Goal: Information Seeking & Learning: Compare options

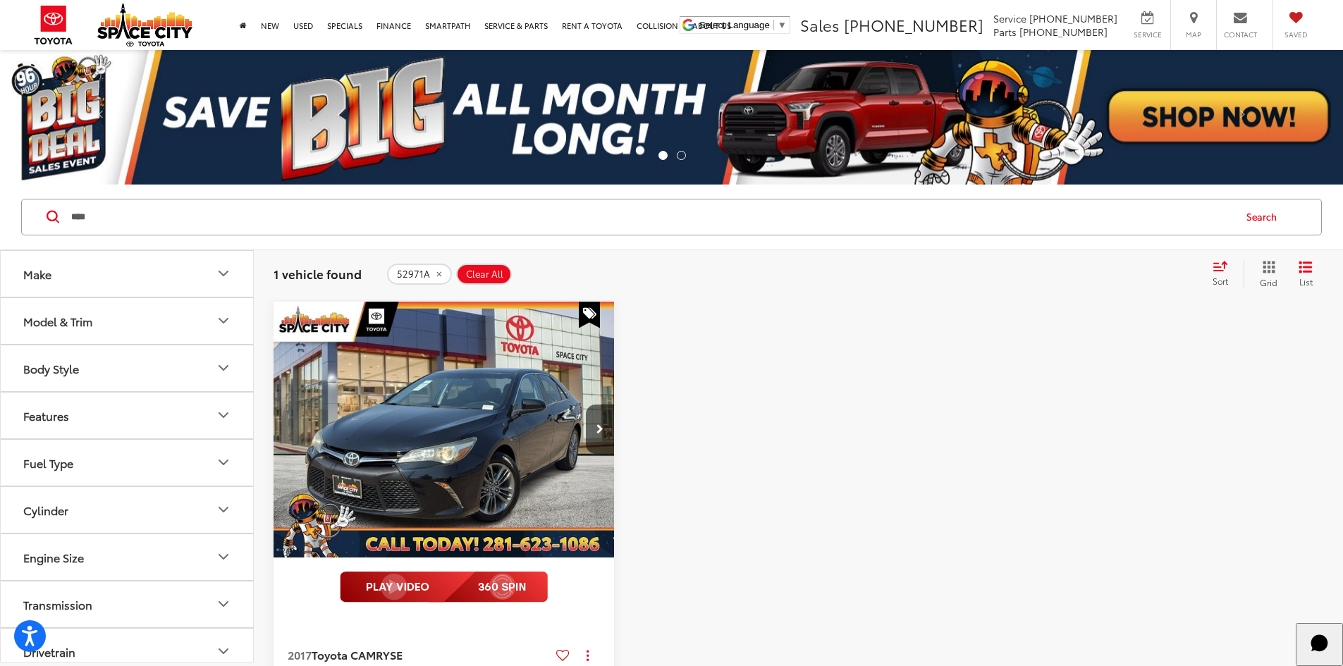
click at [1266, 226] on button "Search" at bounding box center [1265, 217] width 64 height 35
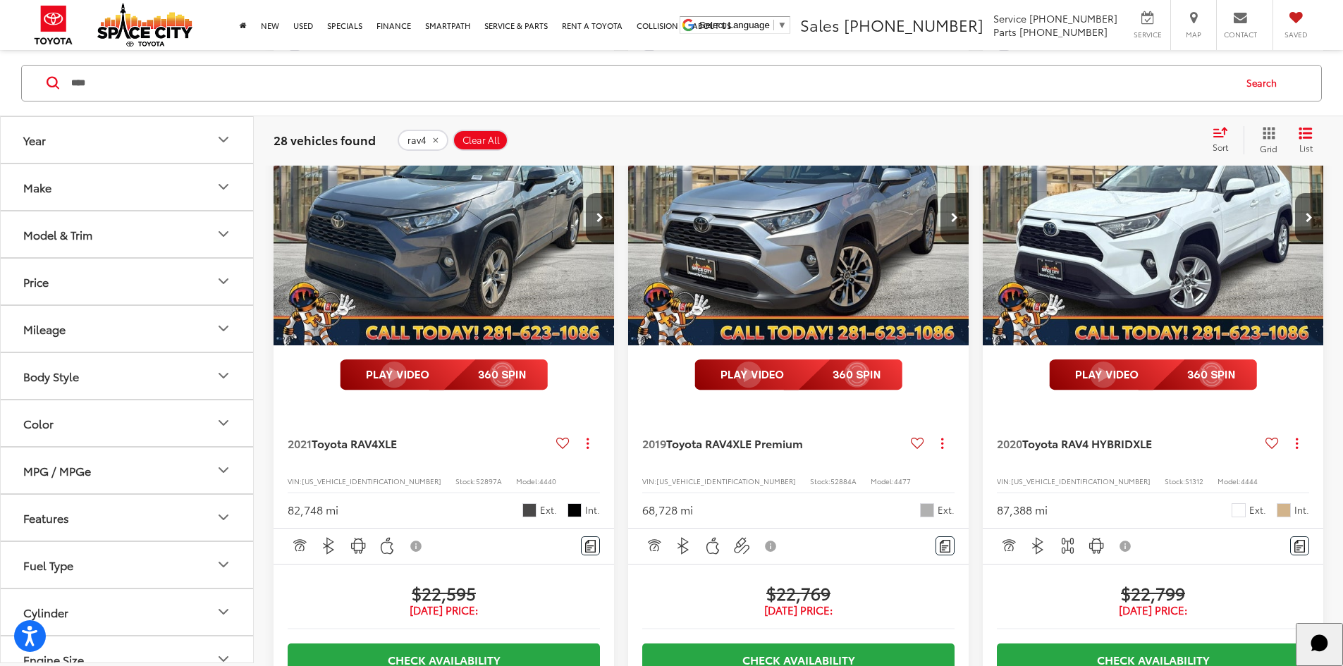
scroll to position [1057, 0]
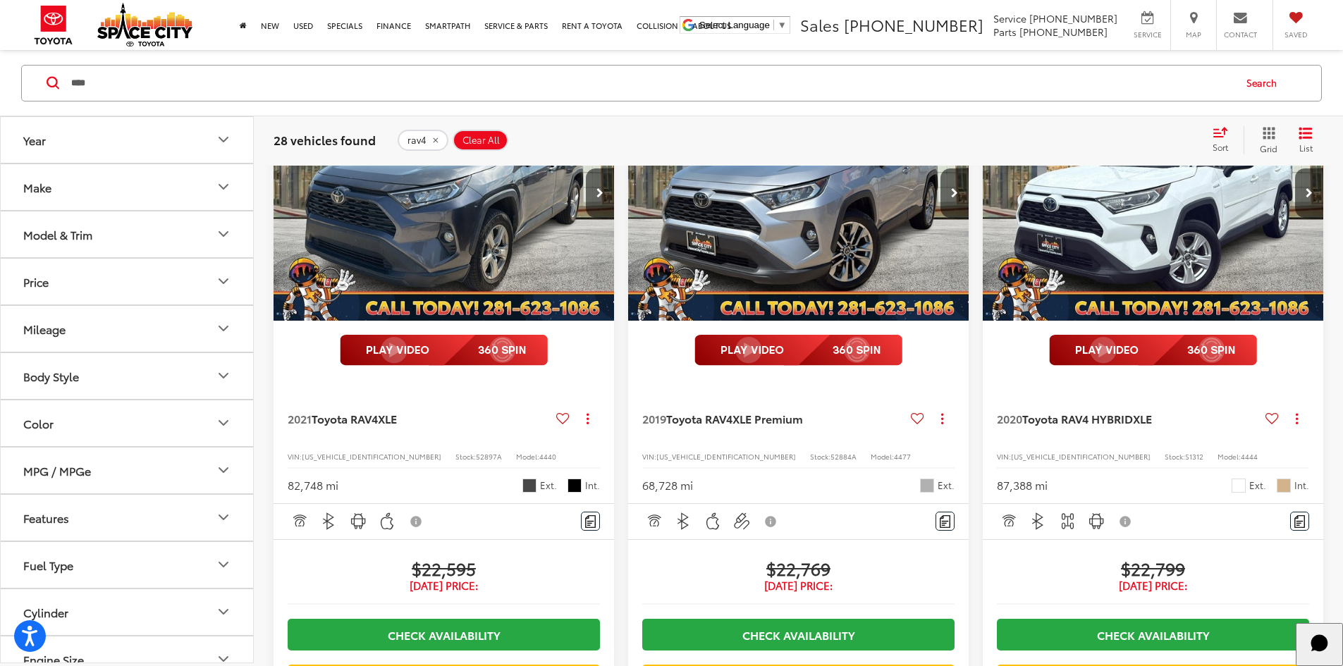
drag, startPoint x: 816, startPoint y: 332, endPoint x: 857, endPoint y: 358, distance: 48.5
drag, startPoint x: 1106, startPoint y: 346, endPoint x: 1235, endPoint y: 342, distance: 129.1
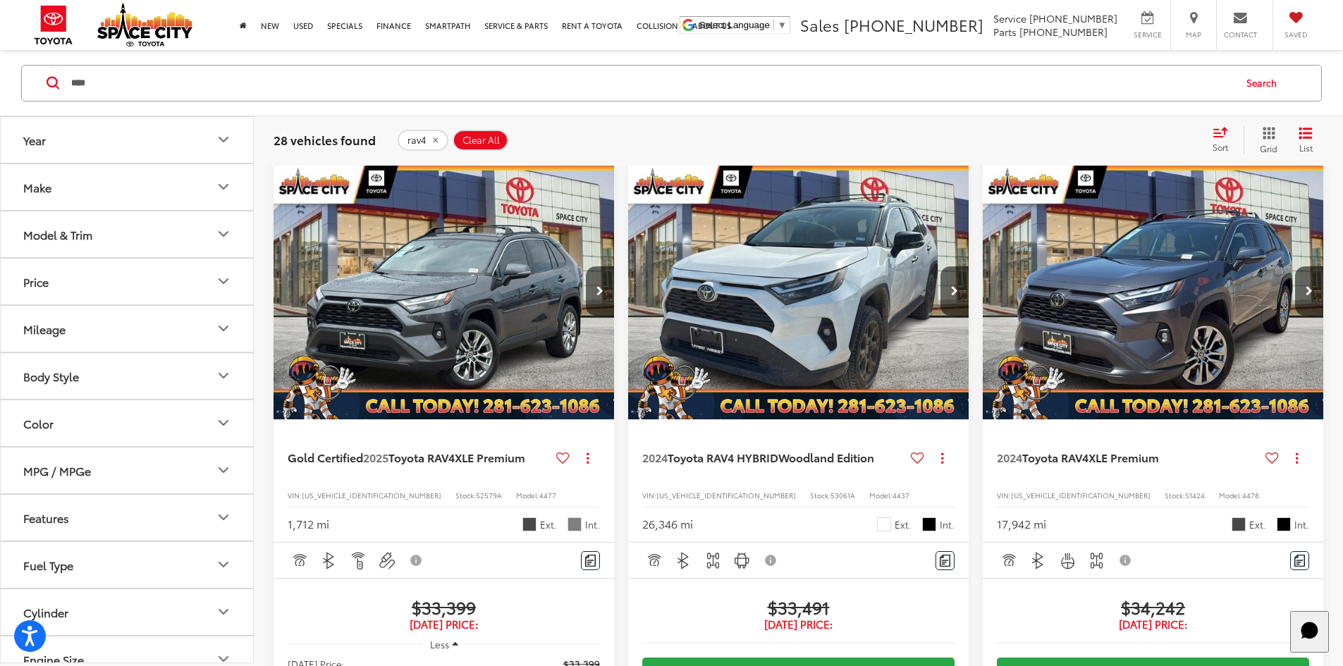
scroll to position [135, 0]
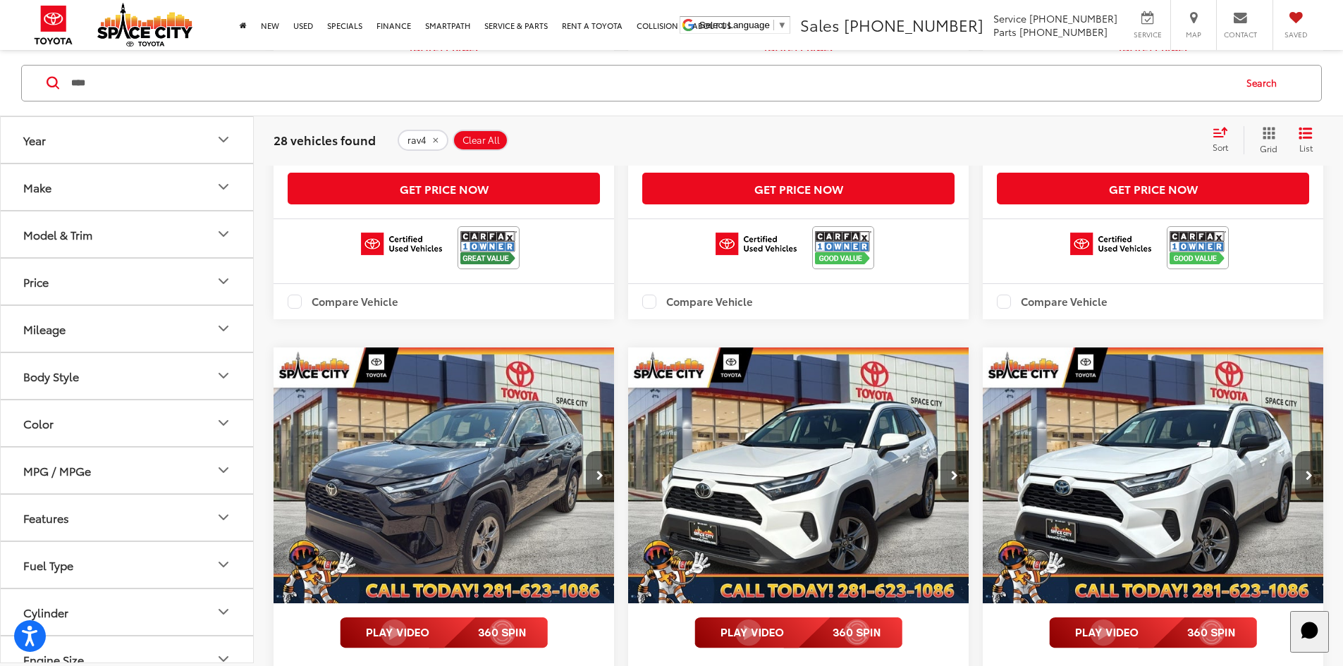
scroll to position [769, 0]
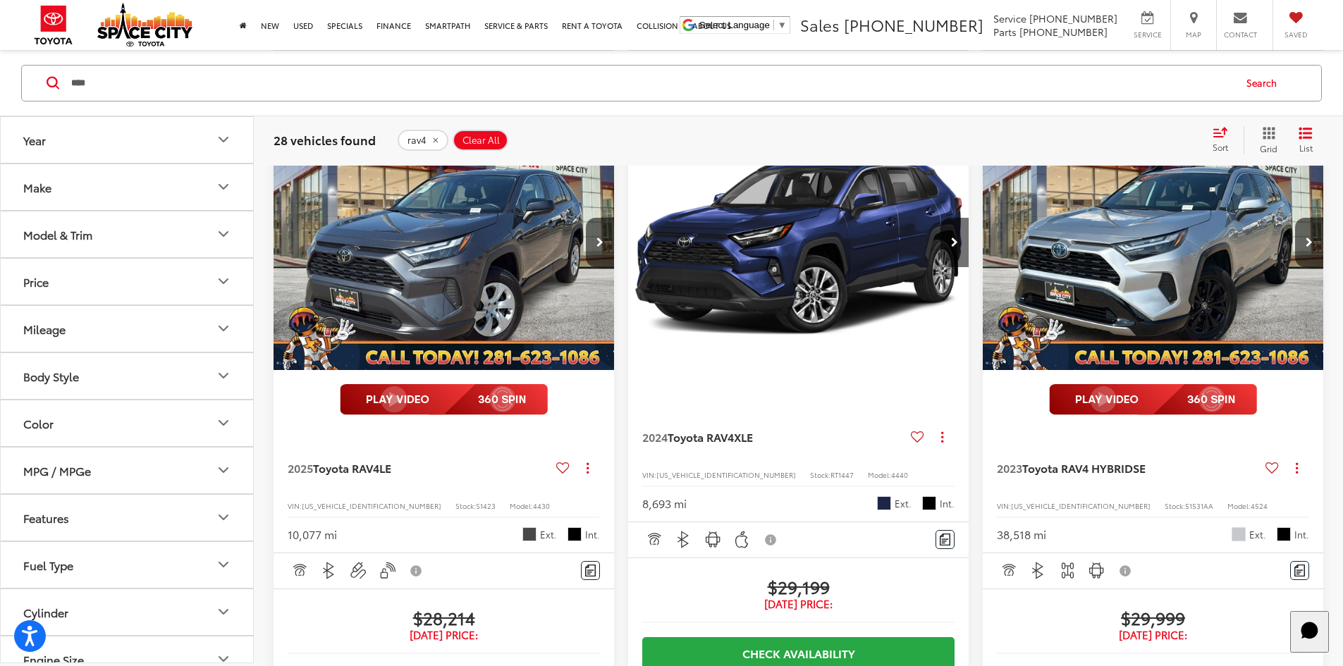
click at [1090, 376] on div "2024 Toyota RAV4 XLE Copy Link Share Print View Details VIN: 2T3W1RFV9RC278338 …" at bounding box center [799, 128] width 1050 height 3313
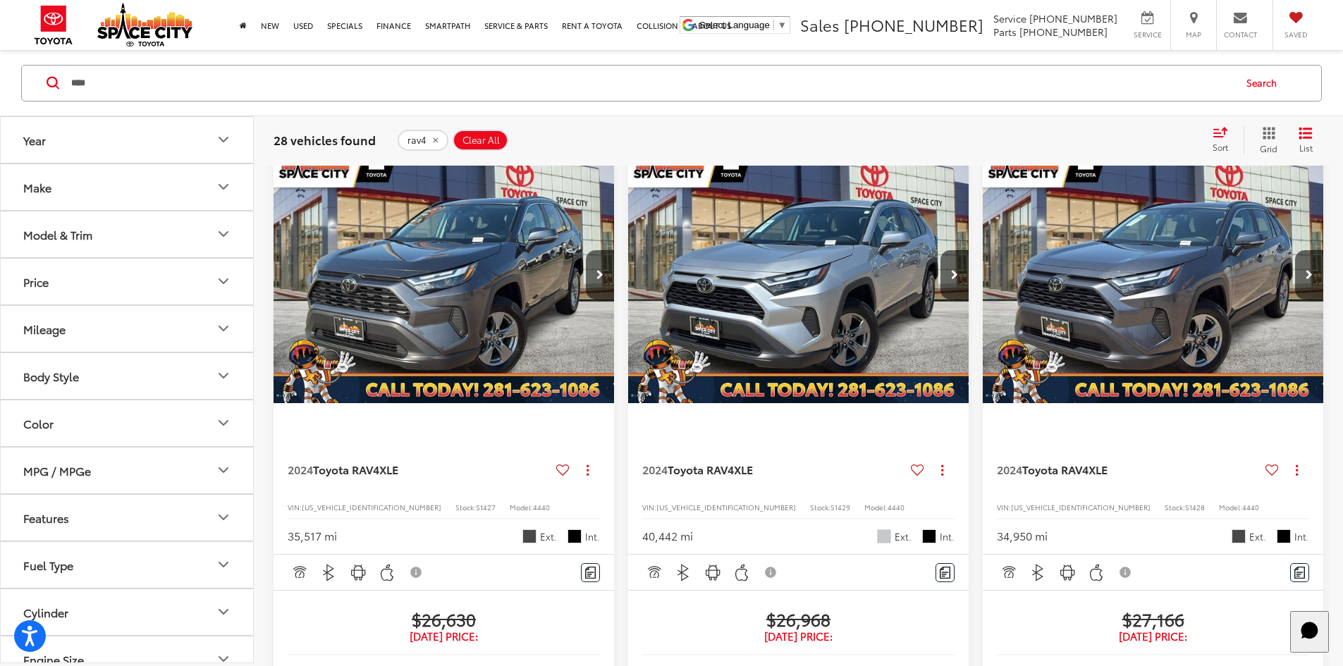
scroll to position [135, 0]
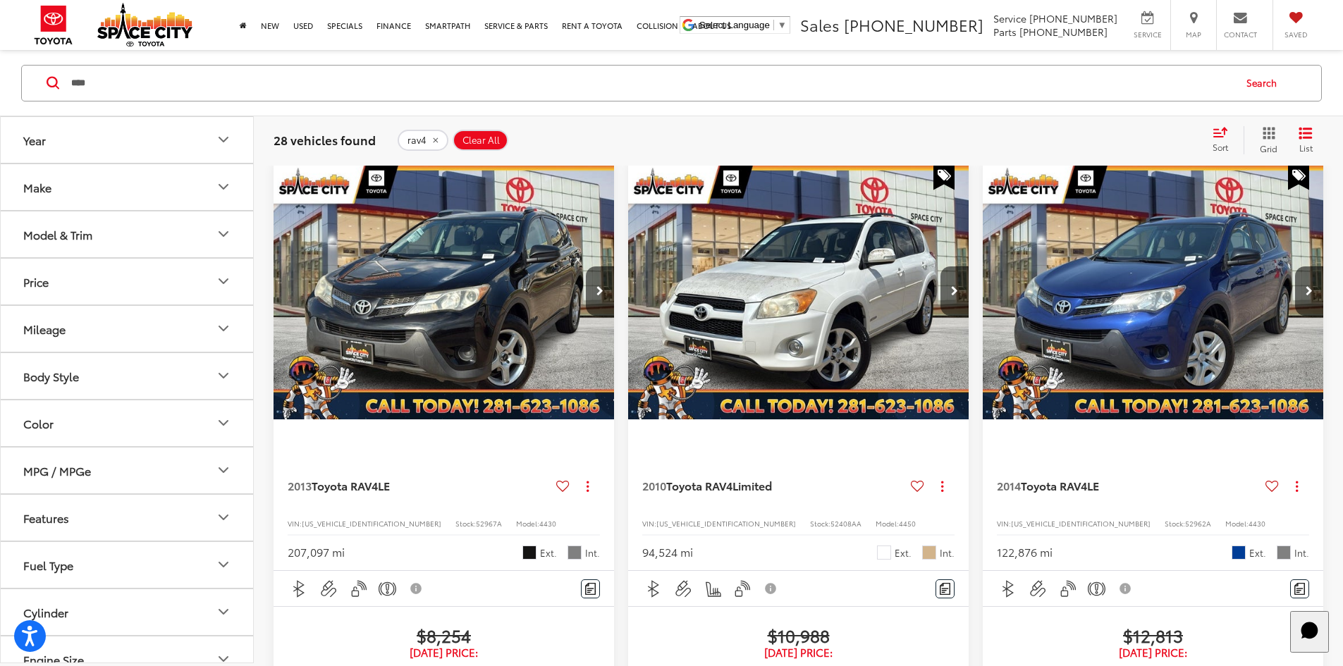
scroll to position [135, 0]
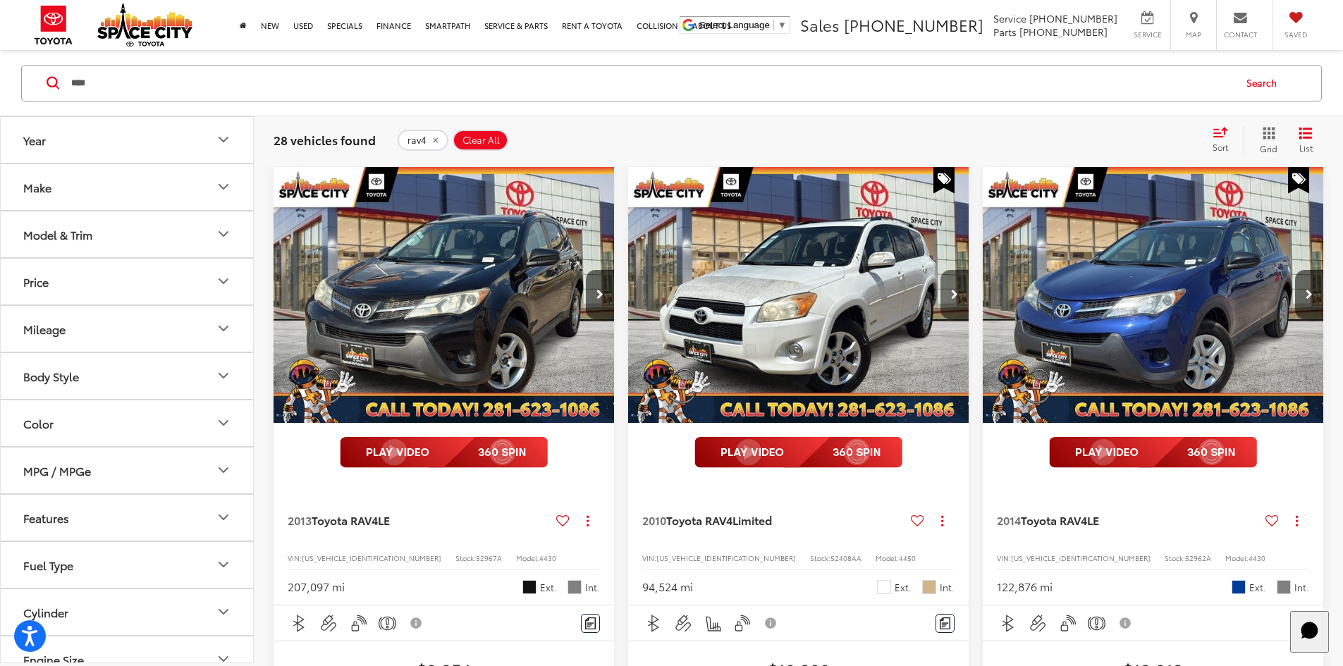
click at [940, 270] on button "Next image" at bounding box center [954, 294] width 28 height 49
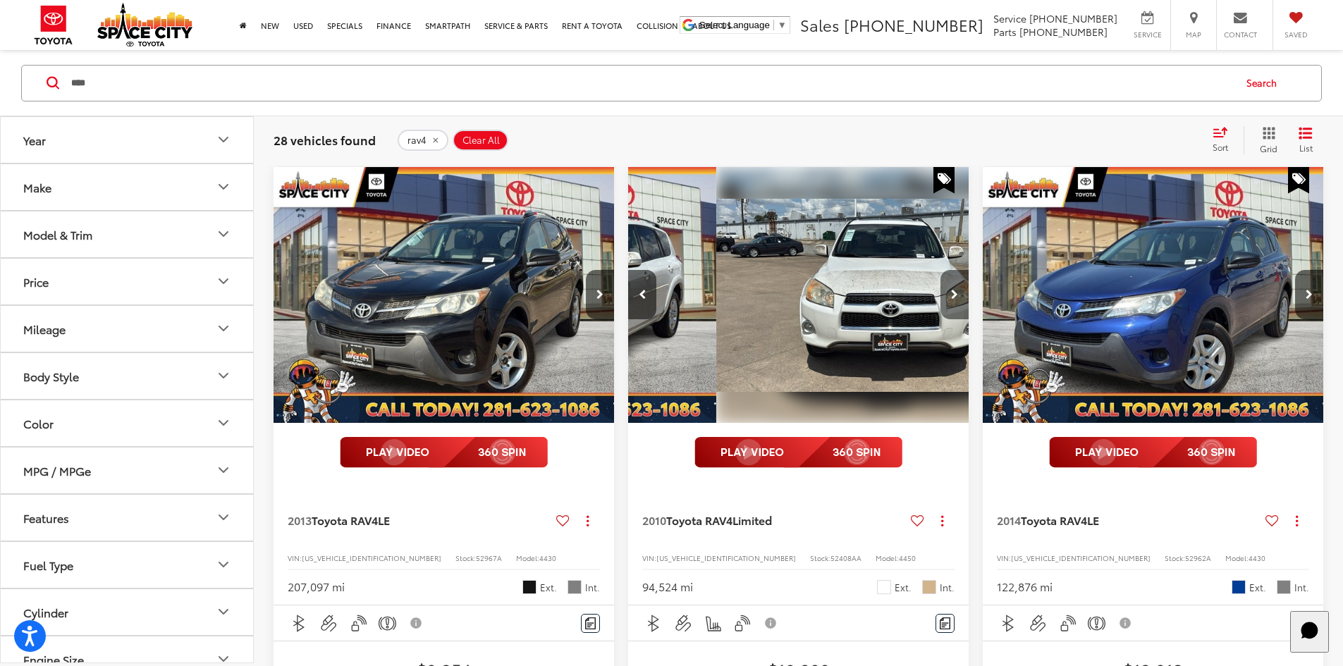
click at [940, 270] on button "Next image" at bounding box center [954, 294] width 28 height 49
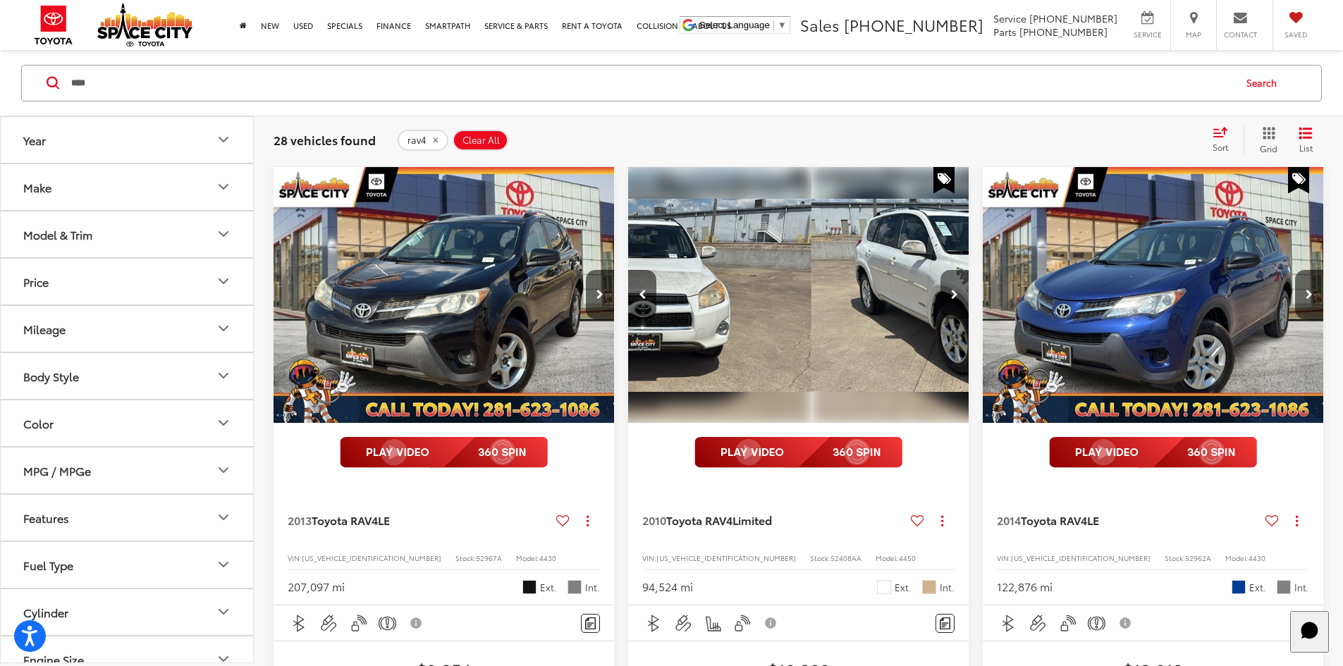
scroll to position [0, 508]
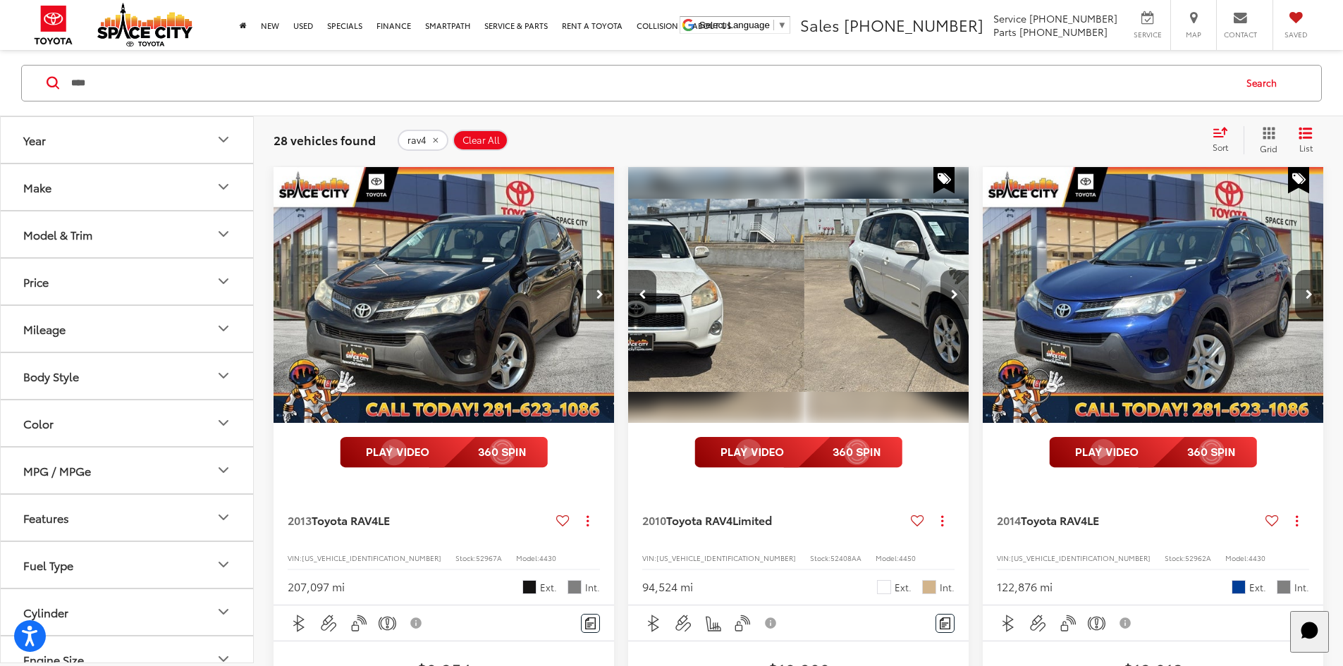
click at [940, 270] on button "Next image" at bounding box center [954, 294] width 28 height 49
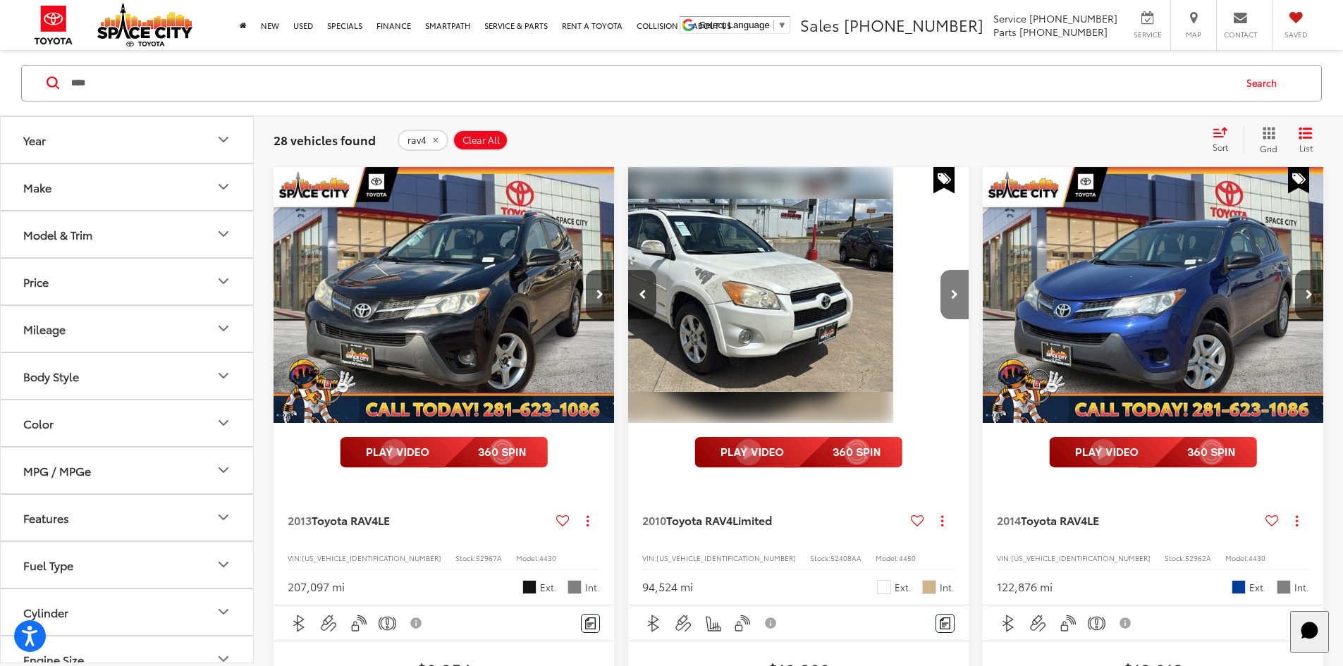
click at [940, 270] on button "Next image" at bounding box center [954, 294] width 28 height 49
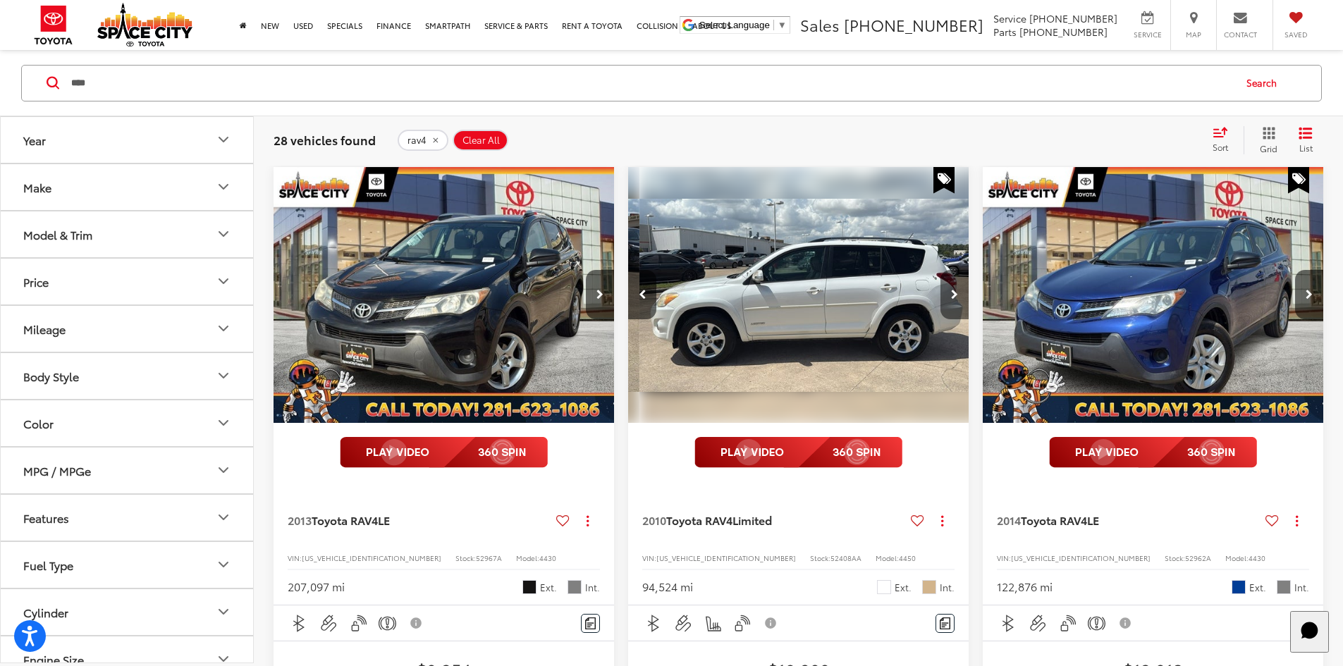
click at [940, 270] on button "Next image" at bounding box center [954, 294] width 28 height 49
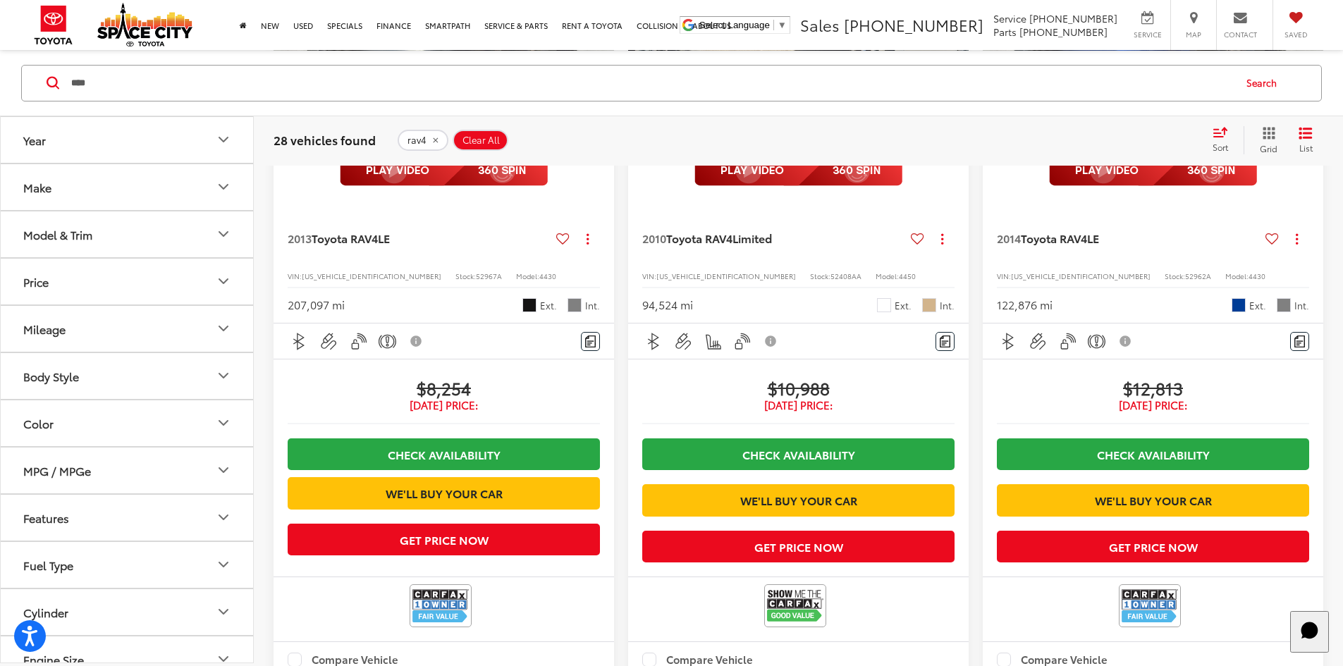
scroll to position [769, 0]
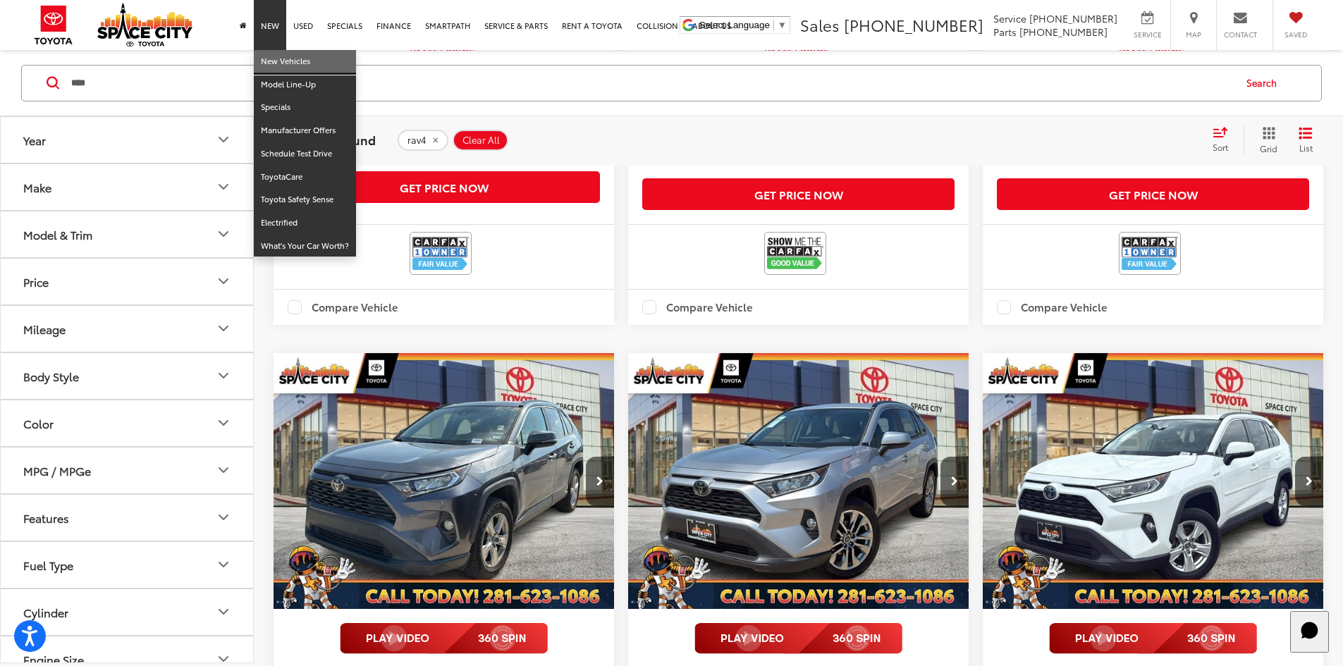
click at [257, 56] on link "New Vehicles" at bounding box center [305, 61] width 102 height 23
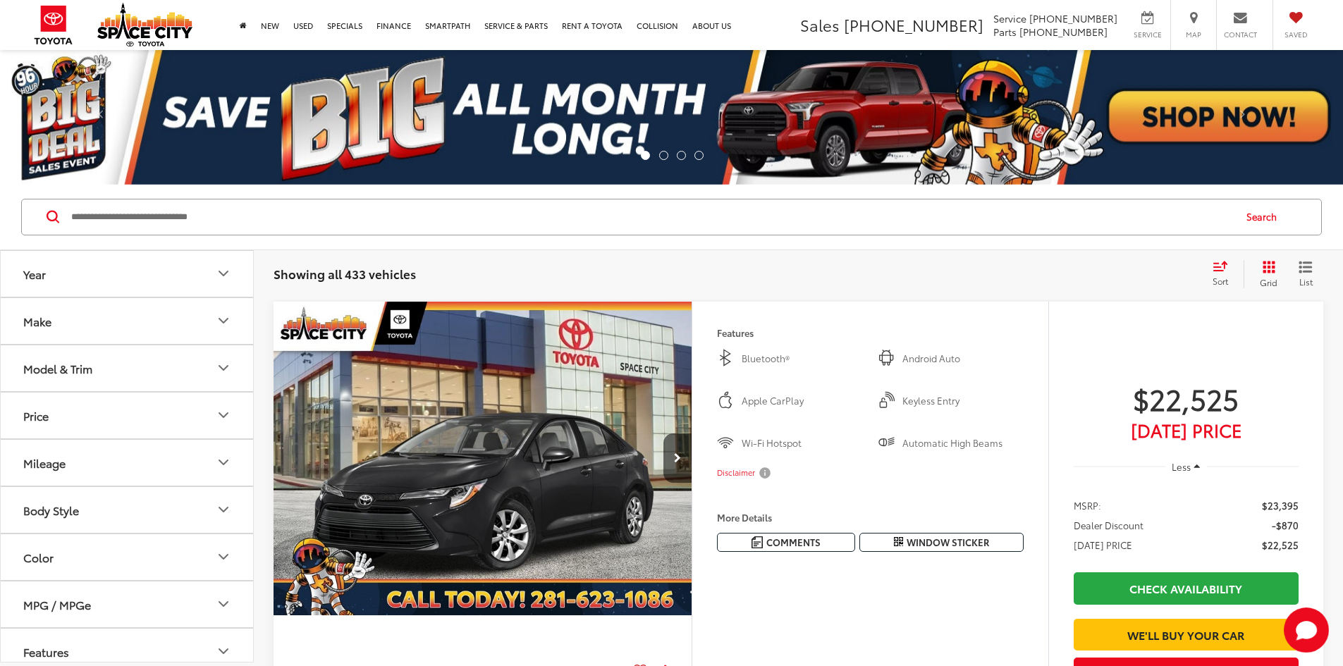
click at [205, 191] on div "Search" at bounding box center [671, 218] width 1343 height 66
click at [204, 217] on input "Search by Make, Model, or Keyword" at bounding box center [651, 217] width 1163 height 34
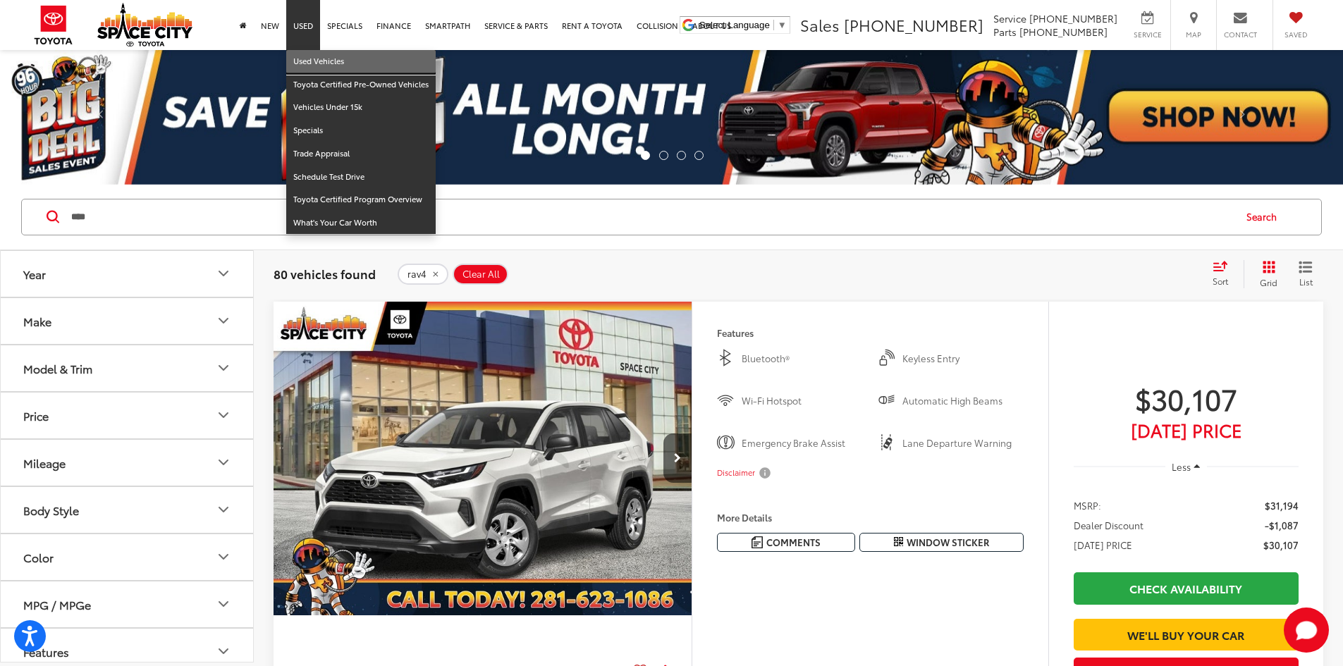
click at [305, 55] on link "Used Vehicles" at bounding box center [360, 61] width 149 height 23
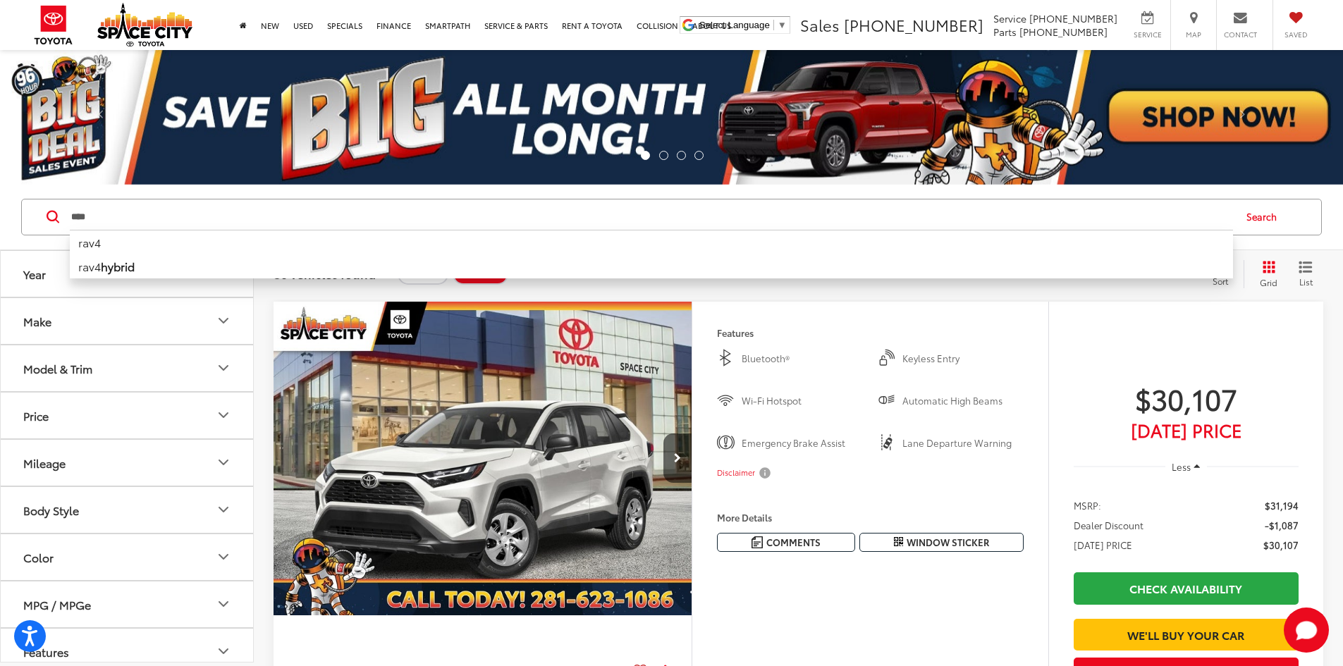
click at [369, 231] on div "**** **** rav4 rav4 hybrid" at bounding box center [651, 217] width 1163 height 34
click at [329, 272] on li "rav4 hybrid" at bounding box center [651, 267] width 1163 height 24
type input "**********"
